Goal: Contribute content: Add original content to the website for others to see

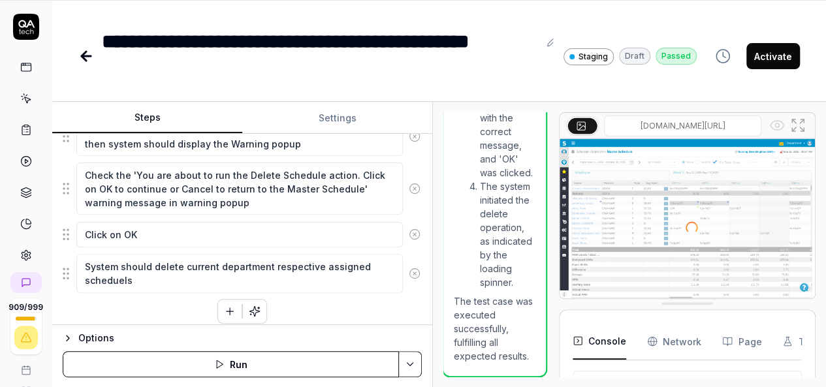
scroll to position [1932, 1]
click at [218, 305] on button "button" at bounding box center [229, 311] width 23 height 23
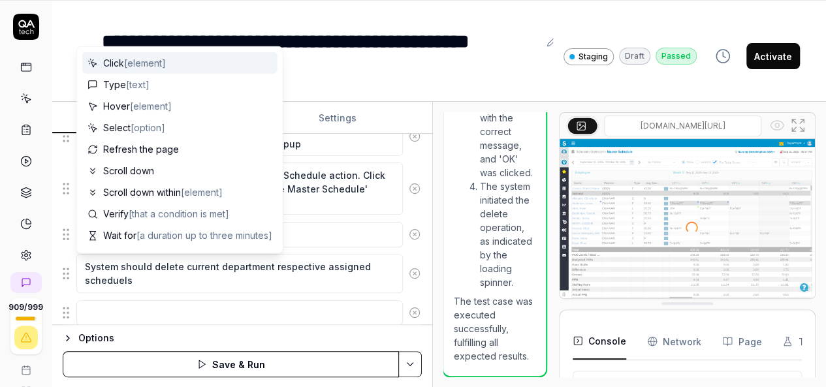
scroll to position [730, 0]
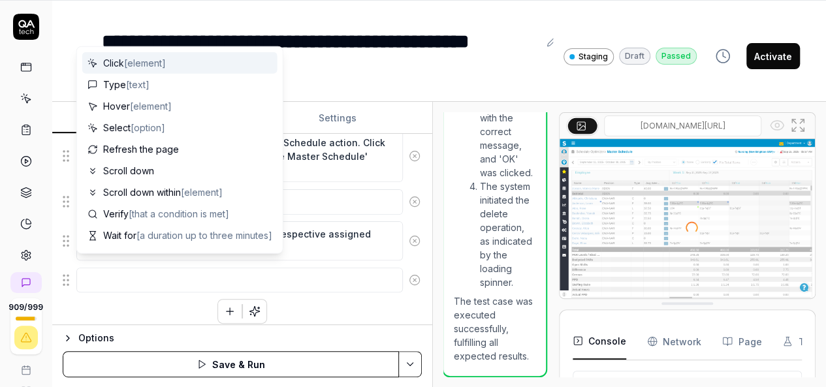
click at [153, 270] on textarea at bounding box center [239, 280] width 326 height 25
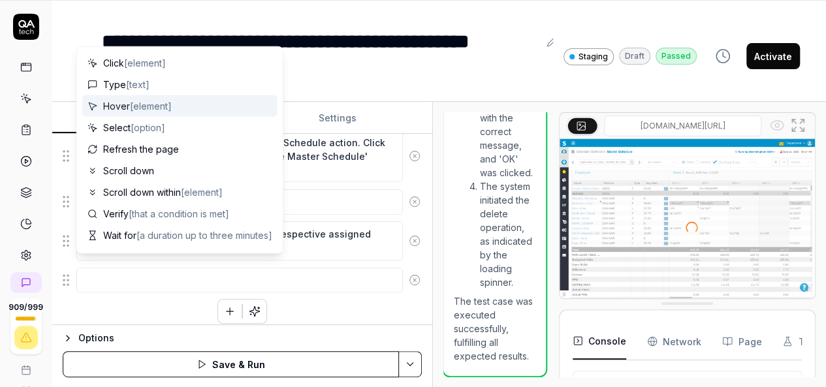
click at [350, 37] on div "**********" at bounding box center [320, 56] width 437 height 59
click at [153, 268] on textarea at bounding box center [239, 280] width 326 height 25
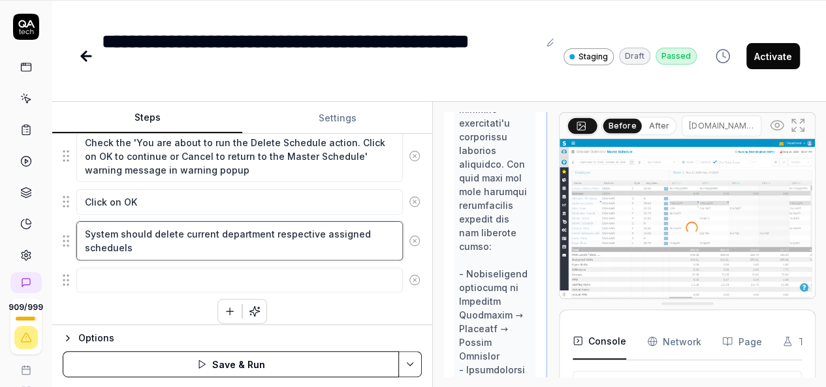
type textarea "*"
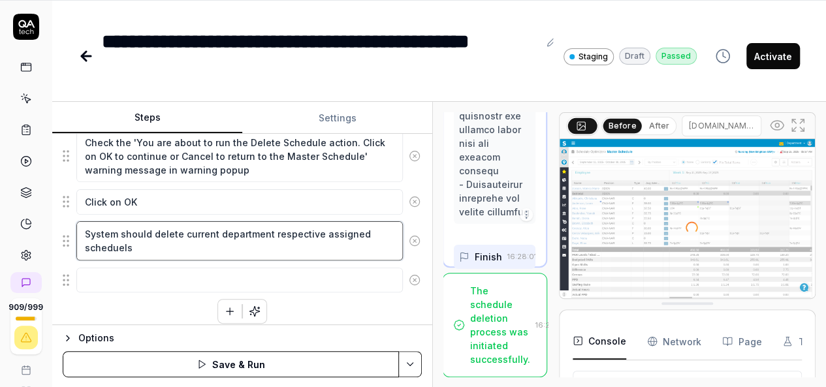
click at [345, 236] on textarea "System should delete current department respective assigned scheduels" at bounding box center [239, 240] width 326 height 39
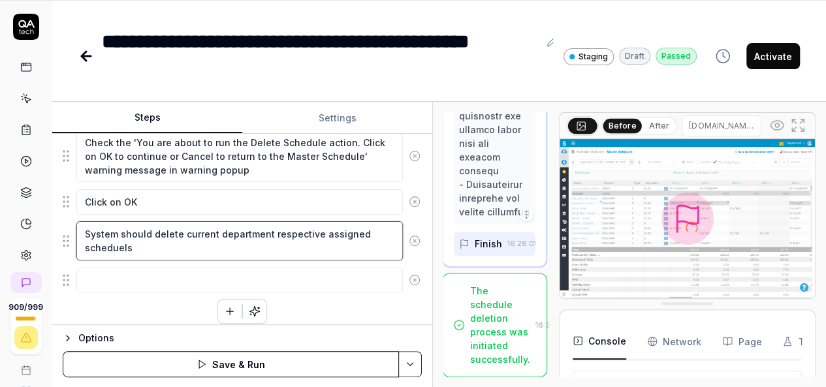
type textarea "System should delete current department respective assigned scheduel"
type textarea "*"
type textarea "System should delete current department respective assigned schedue"
type textarea "*"
type textarea "System should delete current department respective assigned schedu"
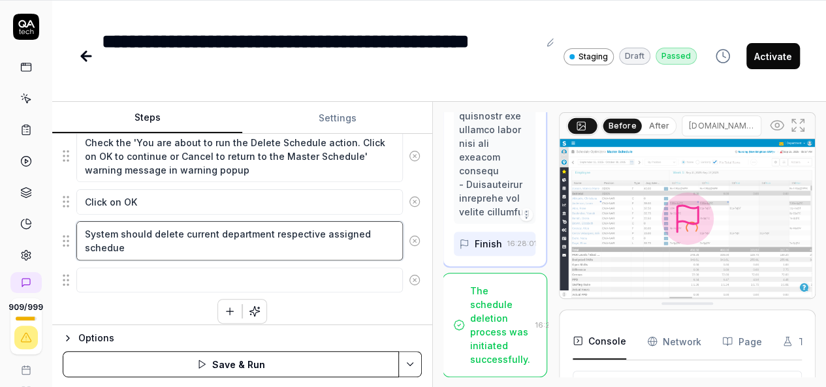
type textarea "*"
type textarea "System should delete current department respective assigned schedul"
type textarea "*"
type textarea "System should delete current department respective assigned schedule"
type textarea "*"
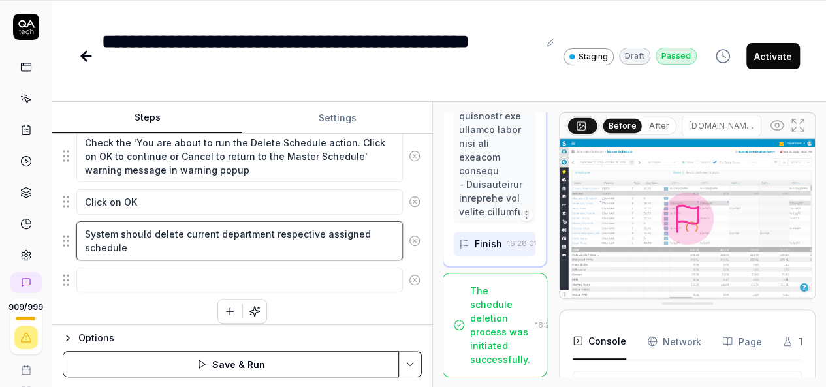
type textarea "System should delete current department respective assigned schedule"
type textarea "*"
type textarea "System should delete current department respective assigned schedule a"
type textarea "*"
type textarea "System should delete current department respective assigned schedule an"
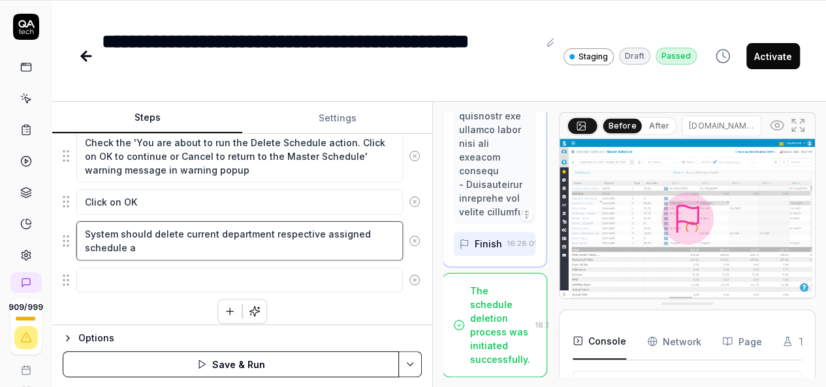
type textarea "*"
type textarea "System should delete current department respective assigned schedule a"
type textarea "*"
type textarea "System should delete current department respective assigned schedule"
type textarea "*"
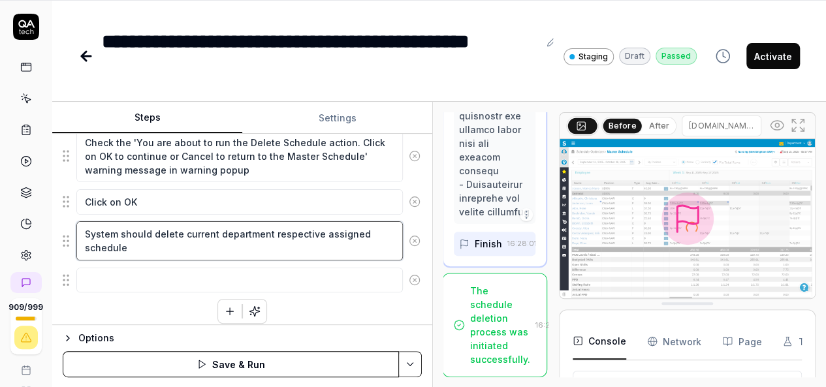
type textarea "System should delete current department respective assigned schedule"
type textarea "*"
type textarea "System should delete current department respective assigned schedule"
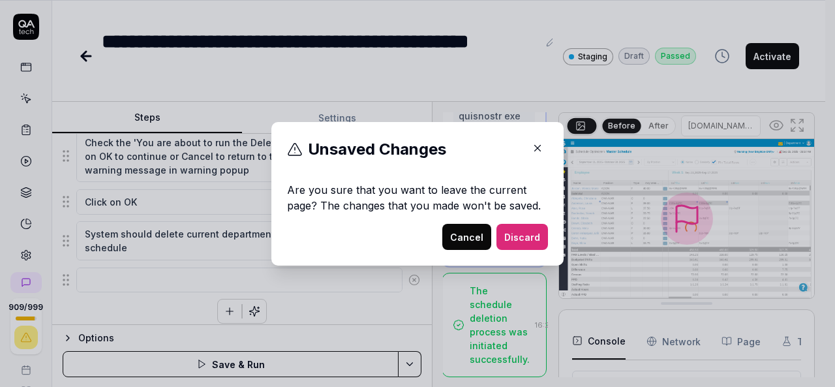
click at [532, 145] on icon "button" at bounding box center [538, 148] width 12 height 12
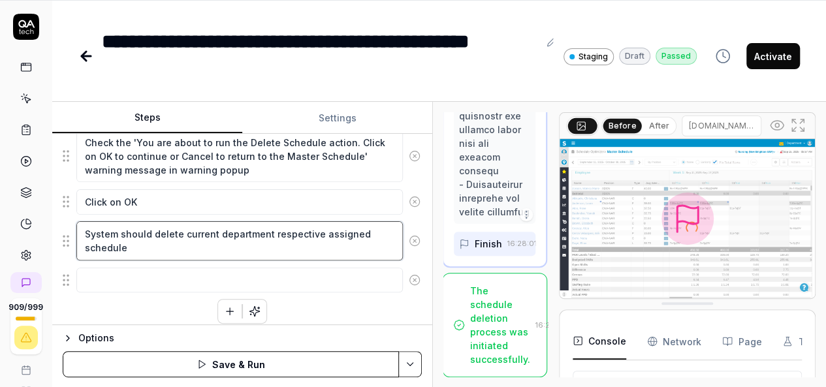
click at [153, 236] on textarea "System should delete current department respective assigned schedule" at bounding box center [239, 240] width 326 height 39
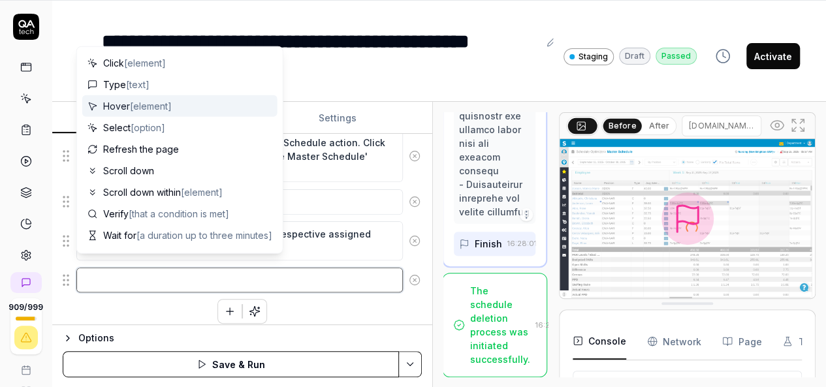
click at [167, 268] on textarea at bounding box center [239, 280] width 326 height 25
type textarea "*"
type textarea "w"
type textarea "*"
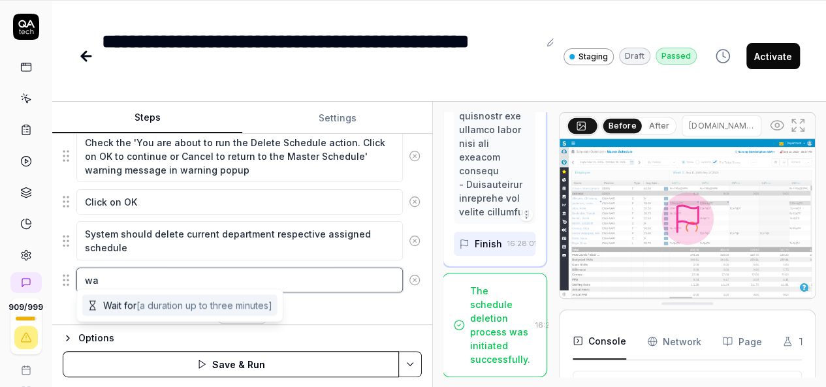
type textarea "wa"
click at [171, 307] on span "[a duration up to three minutes]" at bounding box center [204, 305] width 136 height 11
type textarea "*"
type textarea "Wait for"
type textarea "*"
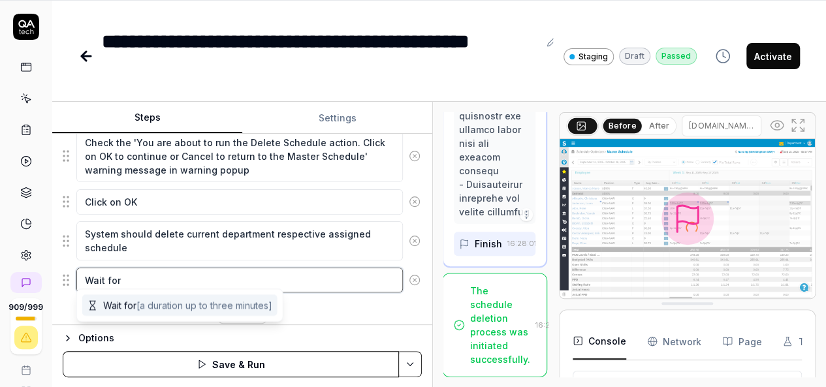
type textarea "Wait for l"
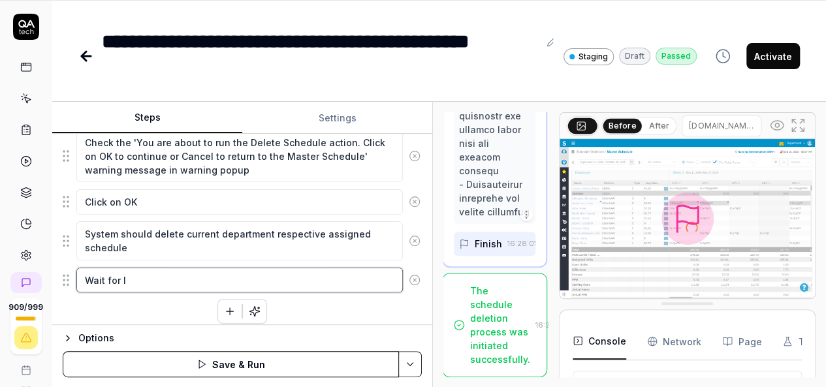
type textarea "*"
type textarea "Wait for lo"
type textarea "*"
type textarea "Wait for loa"
type textarea "*"
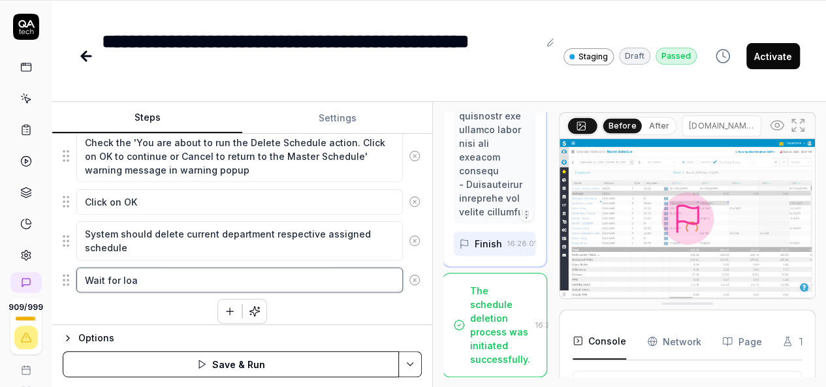
type textarea "Wait for load"
type textarea "*"
type textarea "Wait for load"
type textarea "*"
type textarea "Wait for load t"
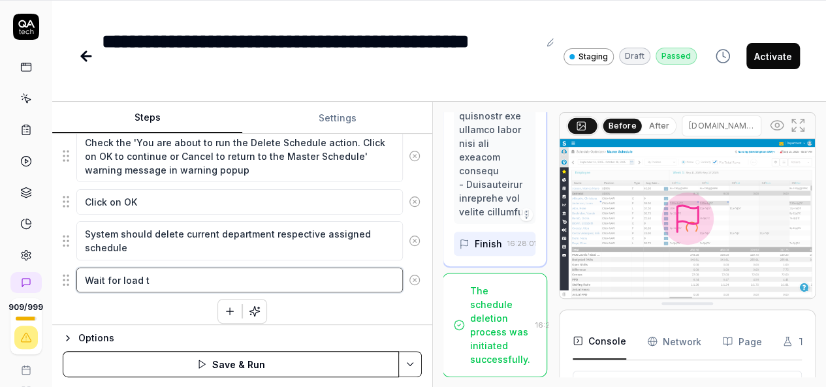
type textarea "*"
type textarea "Wait for load th"
type textarea "*"
type textarea "Wait for load the"
type textarea "*"
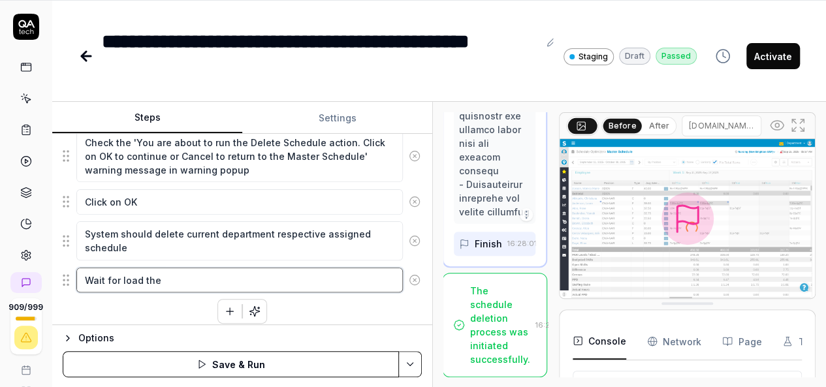
type textarea "Wait for load the"
type textarea "*"
type textarea "Wait for load the m"
type textarea "*"
type textarea "Wait for load the ma"
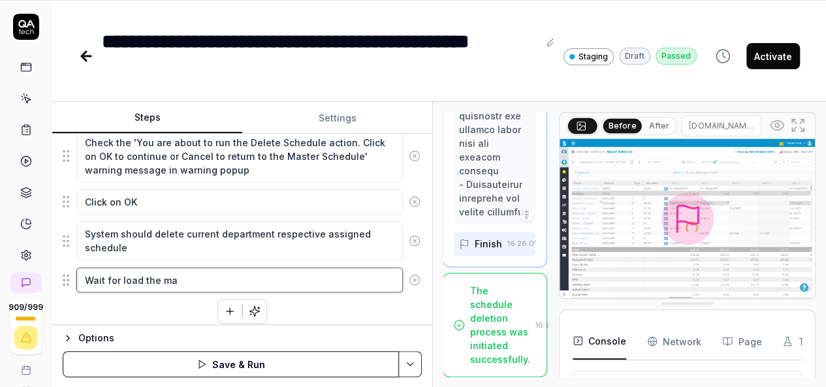
type textarea "*"
type textarea "Wait for load the mas"
type textarea "*"
type textarea "Wait for load the mast"
type textarea "*"
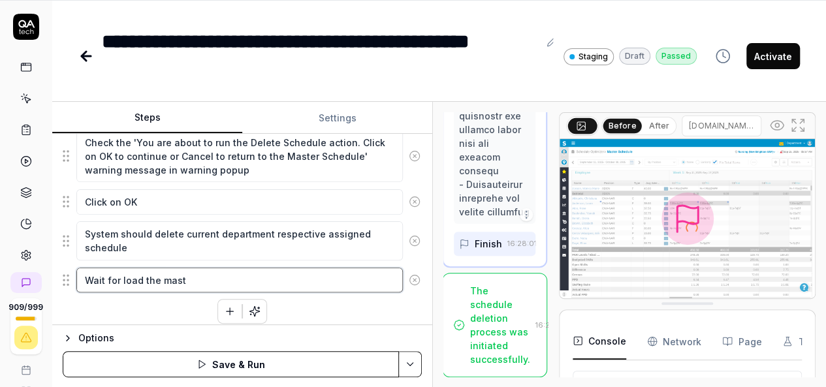
type textarea "Wait for load the maste"
type textarea "*"
type textarea "Wait for load the master"
type textarea "*"
type textarea "Wait for load the master"
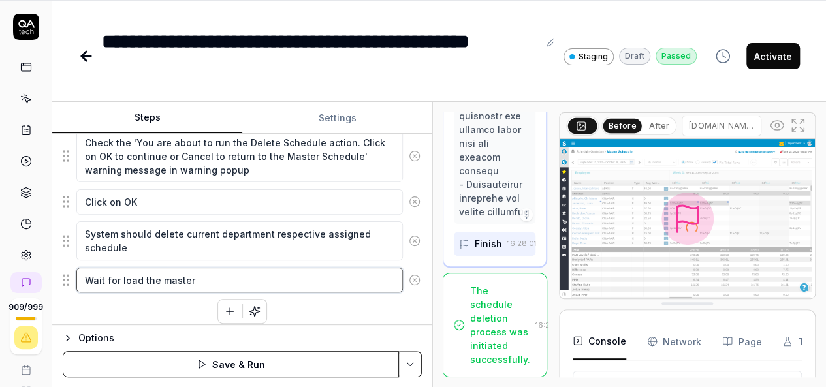
type textarea "*"
type textarea "Wait for load the master t"
type textarea "*"
type textarea "Wait for load the master th"
type textarea "*"
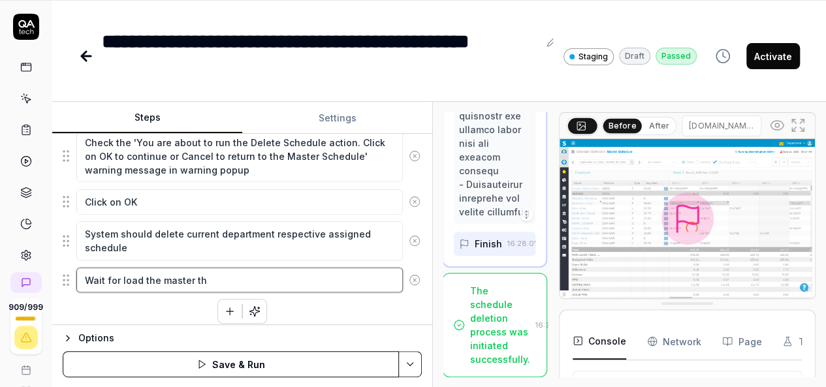
type textarea "Wait for load the master the"
type textarea "*"
type textarea "Wait for load the master th"
type textarea "*"
type textarea "Wait for load the master t"
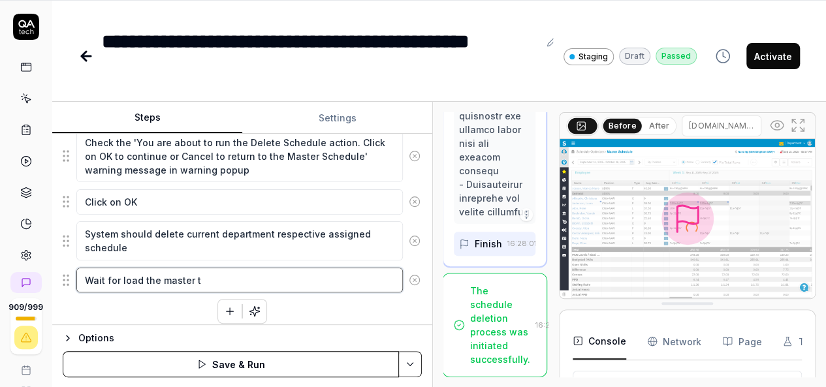
type textarea "*"
type textarea "Wait for load the master"
type textarea "*"
type textarea "Wait for load the master"
type textarea "*"
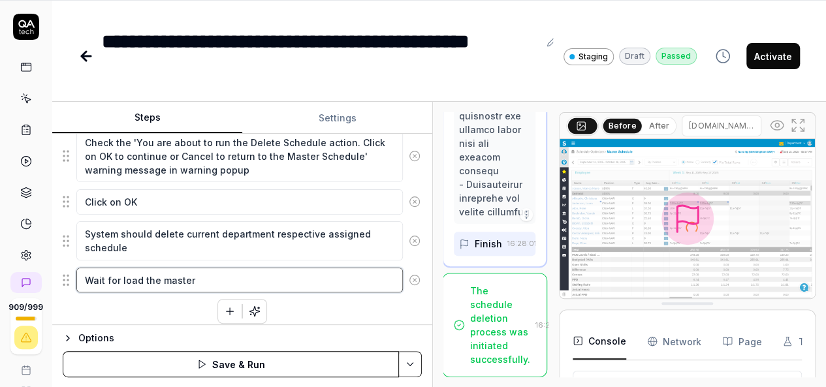
type textarea "Wait for load the maste"
type textarea "*"
type textarea "Wait for load the mast"
type textarea "*"
type textarea "Wait for load the mas"
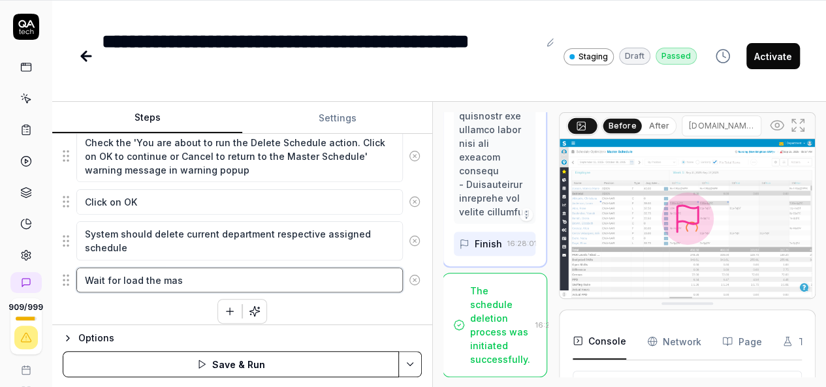
type textarea "*"
type textarea "Wait for load the ma"
type textarea "*"
type textarea "Wait for load the m"
type textarea "*"
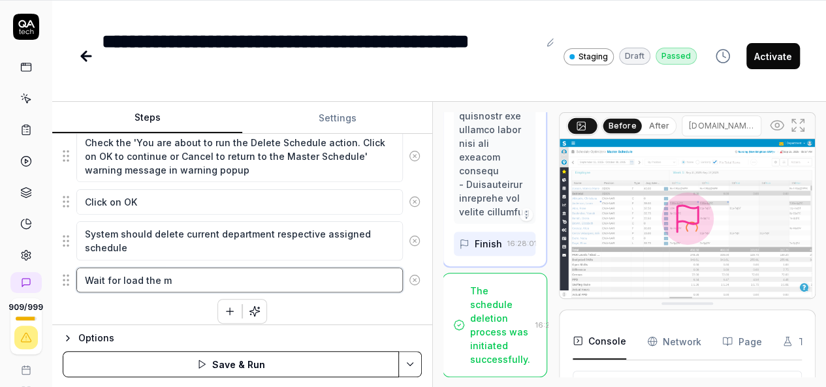
type textarea "Wait for load the"
type textarea "*"
type textarea "Wait for load the"
type textarea "*"
type textarea "Wait for load th"
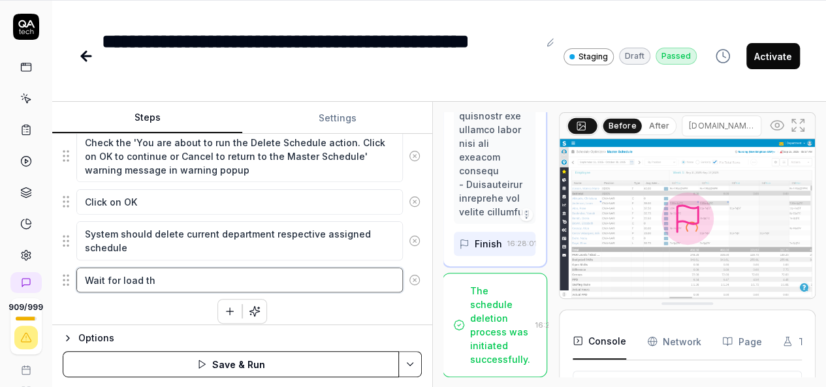
type textarea "*"
type textarea "Wait for load t"
type textarea "*"
type textarea "Wait for load"
type textarea "*"
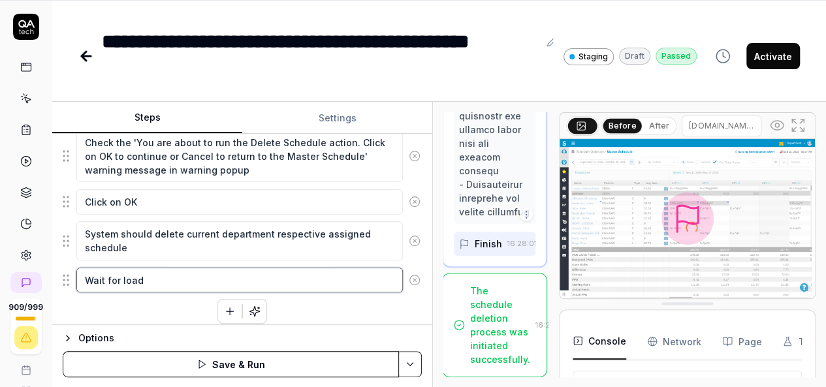
type textarea "Wait for load"
type textarea "*"
type textarea "Wait for loa"
type textarea "*"
type textarea "Wait for lo"
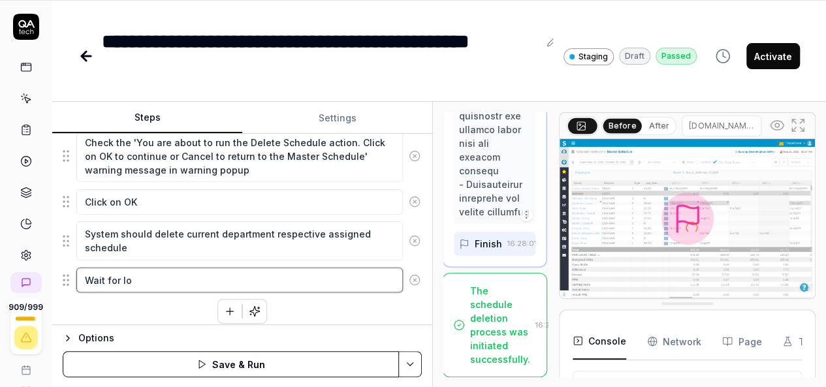
type textarea "*"
type textarea "Wait for l"
type textarea "*"
type textarea "Wait for"
type textarea "*"
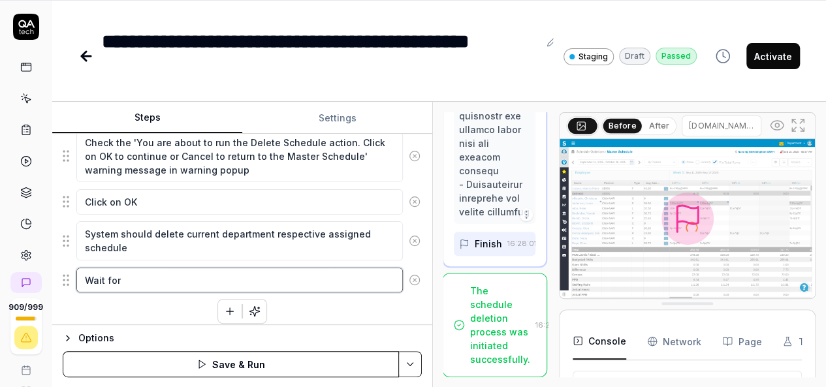
type textarea "Wait for"
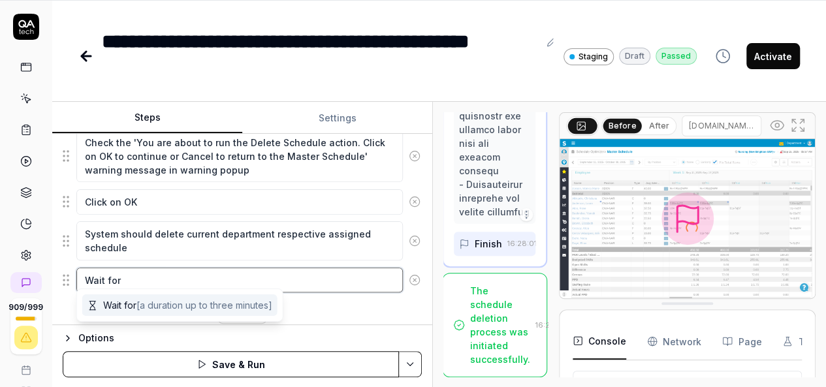
type textarea "*"
type textarea "Wait fo"
type textarea "*"
type textarea "Wait f"
type textarea "*"
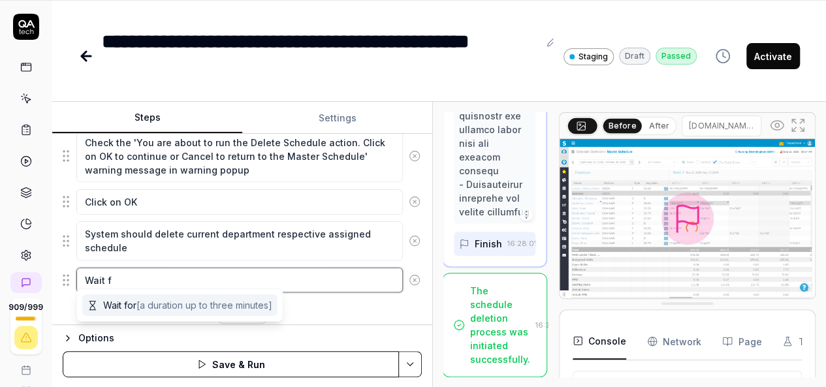
type textarea "Wait"
type textarea "*"
type textarea "Wait u"
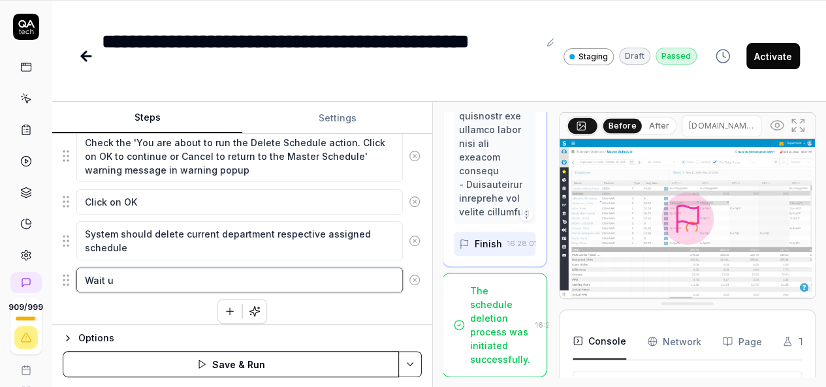
type textarea "*"
type textarea "Wait un"
type textarea "*"
type textarea "Wait uni"
type textarea "*"
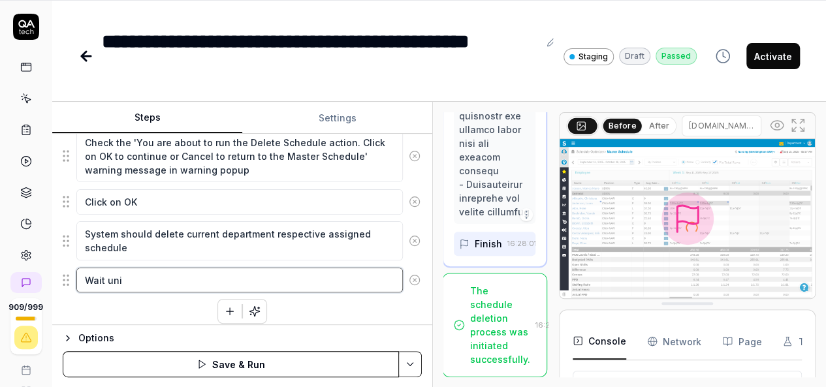
type textarea "Wait unit"
type textarea "*"
type textarea "Wait unitl"
type textarea "*"
type textarea "Wait unitl"
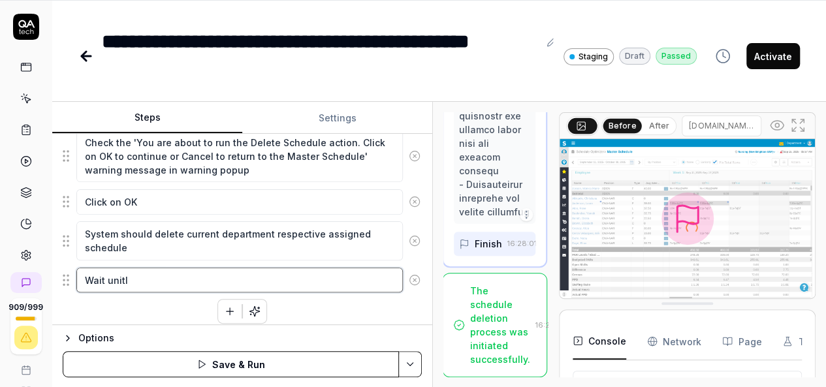
type textarea "*"
type textarea "Wait unitl"
type textarea "*"
type textarea "Wait unit"
type textarea "*"
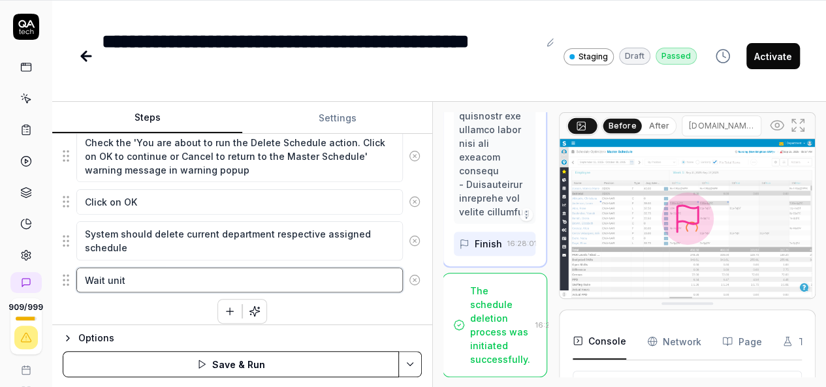
type textarea "Wait uni"
type textarea "*"
type textarea "Wait un"
type textarea "*"
type textarea "Wait unt"
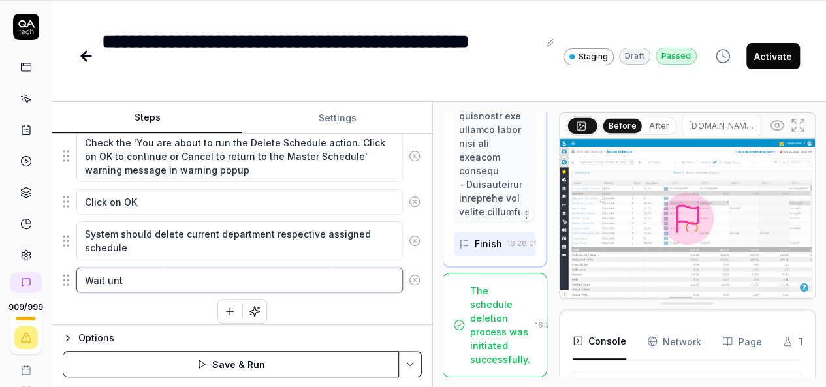
type textarea "*"
type textarea "Wait unti"
type textarea "*"
type textarea "Wait until"
type textarea "*"
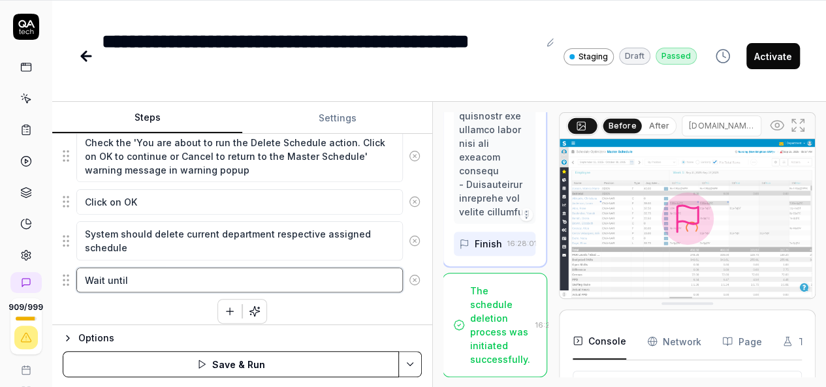
type textarea "Wait until"
type textarea "*"
type textarea "Wait until lo"
type textarea "*"
type textarea "Wait until lo0"
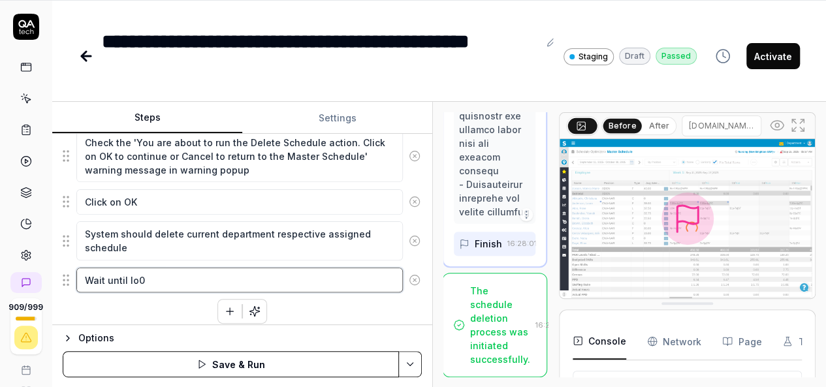
type textarea "*"
type textarea "Wait until lo0a"
type textarea "*"
type textarea "Wait until lo0ad"
type textarea "*"
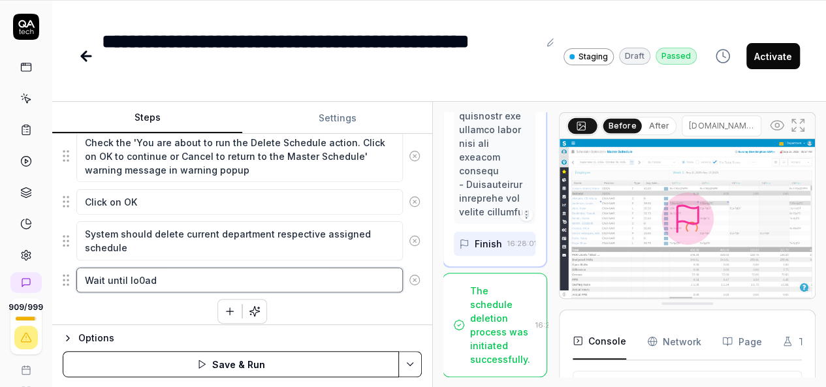
type textarea "Wait until lo0ad"
type textarea "*"
type textarea "Wait until lo0ad"
type textarea "*"
type textarea "Wait until lo0a"
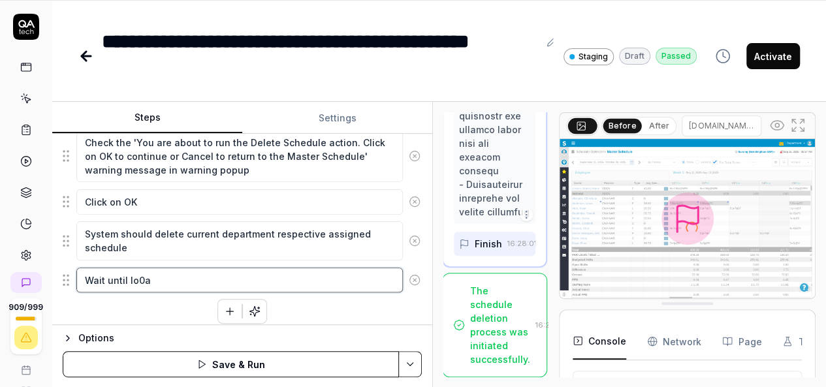
type textarea "*"
type textarea "Wait until lo0"
type textarea "*"
type textarea "Wait until lo"
type textarea "*"
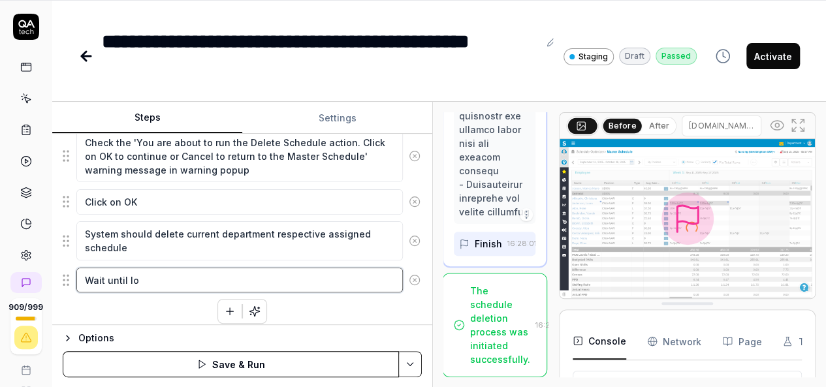
type textarea "Wait until loa"
type textarea "*"
type textarea "Wait until load"
type textarea "*"
type textarea "Wait until load"
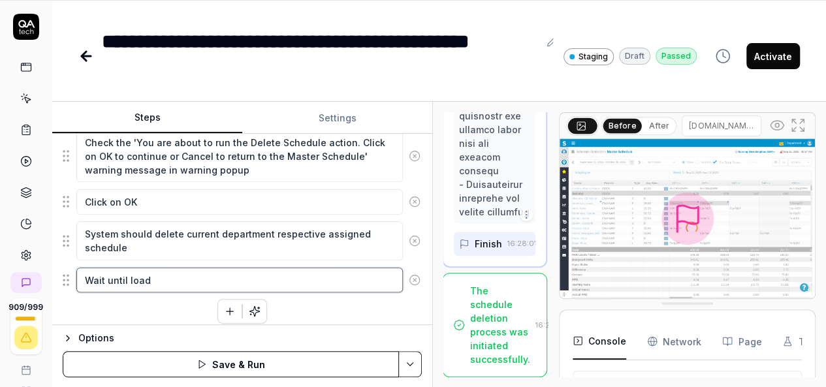
type textarea "*"
type textarea "Wait until load t"
type textarea "*"
type textarea "Wait until load th"
type textarea "*"
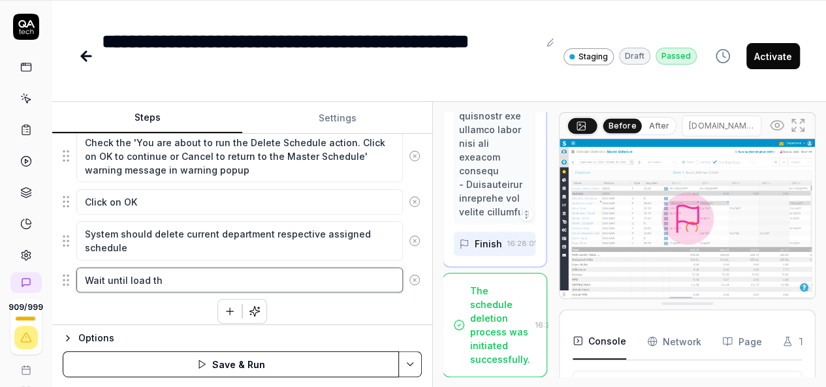
type textarea "Wait until load the"
type textarea "*"
type textarea "Wait until load the"
type textarea "*"
type textarea "Wait until load the d"
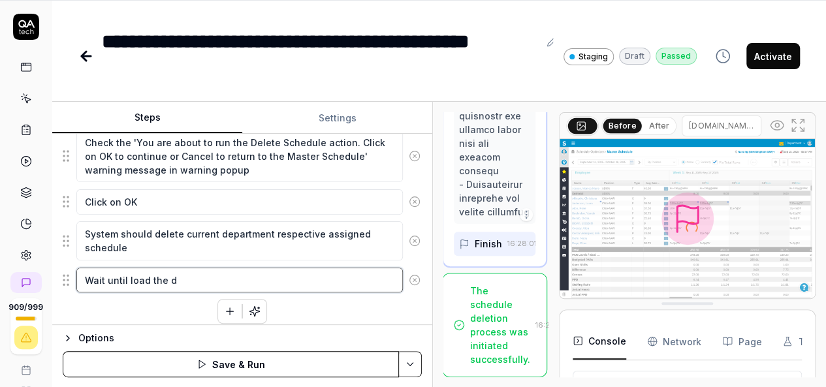
type textarea "*"
type textarea "Wait until load the da"
type textarea "*"
type textarea "Wait until load the dat"
type textarea "*"
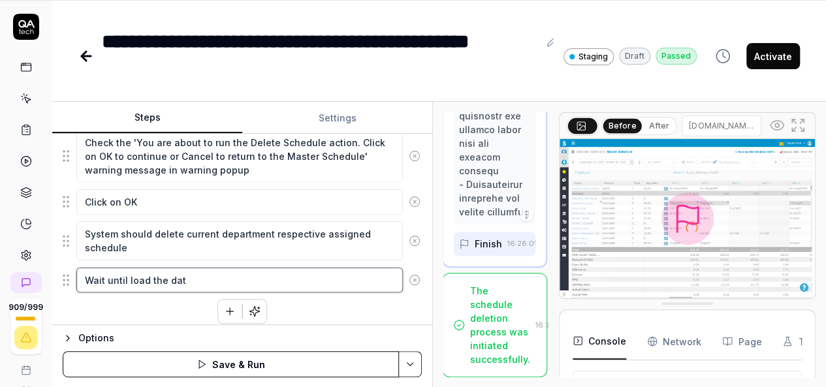
type textarea "Wait until load the data"
type textarea "*"
type textarea "Wait until load the data"
type textarea "*"
type textarea "Wait until load the data i"
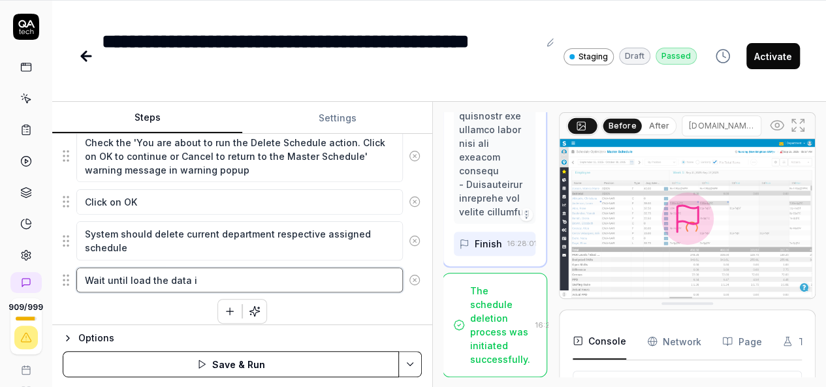
type textarea "*"
type textarea "Wait until load the data in"
type textarea "*"
type textarea "Wait until load the data in"
type textarea "*"
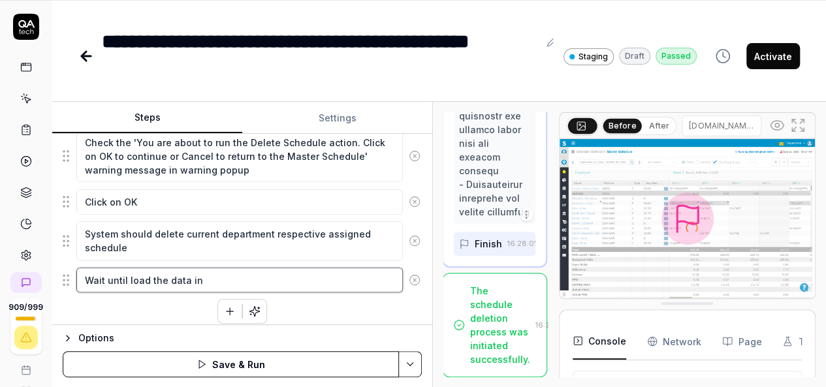
type textarea "Wait until load the data in m"
type textarea "*"
type textarea "Wait until load the data in ma"
type textarea "*"
type textarea "Wait until load the data in mas"
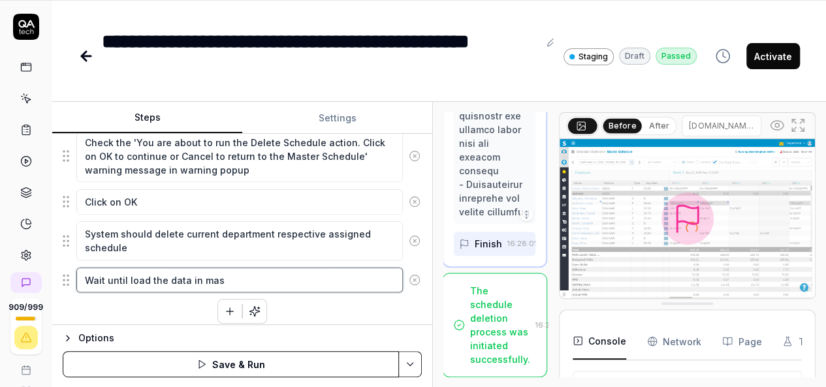
type textarea "*"
type textarea "Wait until load the data in mast"
type textarea "*"
type textarea "Wait until load the data in maste"
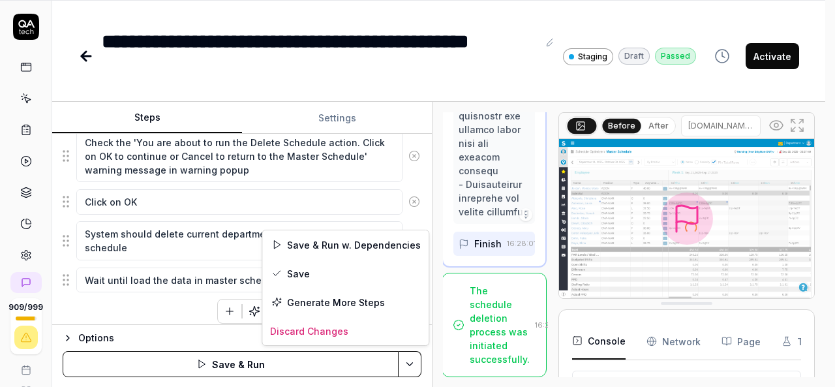
click at [409, 366] on html "**********" at bounding box center [417, 151] width 835 height 473
click at [305, 273] on div "Save" at bounding box center [345, 273] width 166 height 29
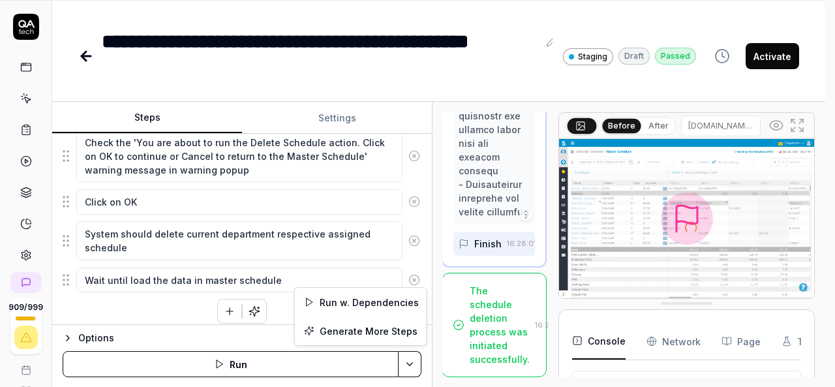
click at [402, 357] on html "**********" at bounding box center [417, 151] width 835 height 473
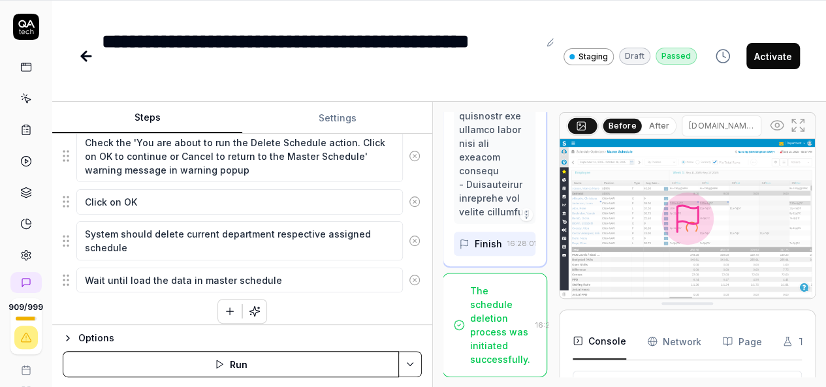
click at [777, 52] on html "**********" at bounding box center [413, 151] width 826 height 473
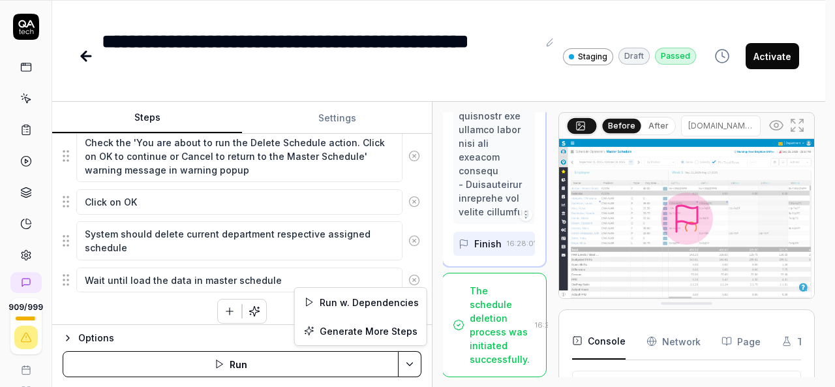
click at [410, 369] on html "**********" at bounding box center [417, 151] width 835 height 473
click at [352, 299] on div "Run w. Dependencies" at bounding box center [361, 302] width 132 height 29
